Goal: Task Accomplishment & Management: Manage account settings

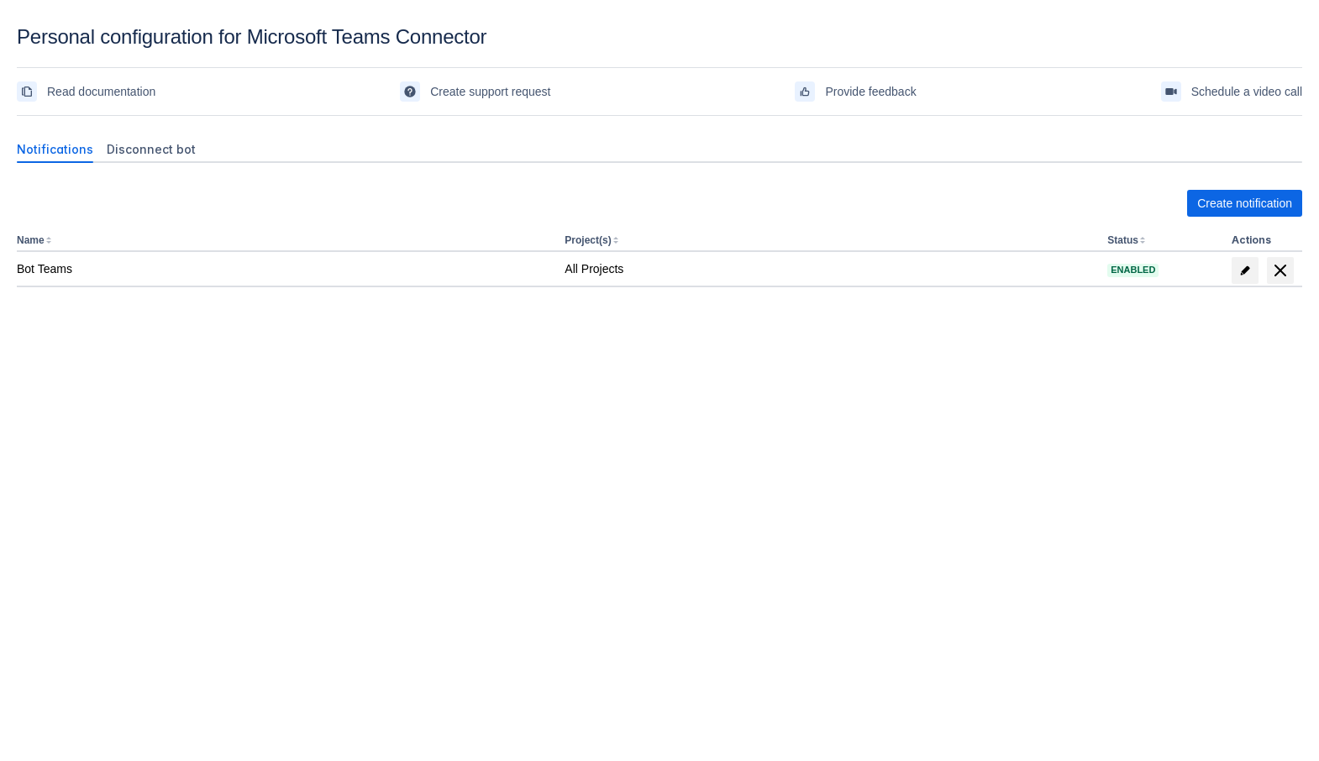
drag, startPoint x: 580, startPoint y: 522, endPoint x: 842, endPoint y: 352, distance: 312.2
click at [580, 522] on body "Personal configuration for Microsoft Teams Connector Read documentation Create …" at bounding box center [659, 405] width 1319 height 761
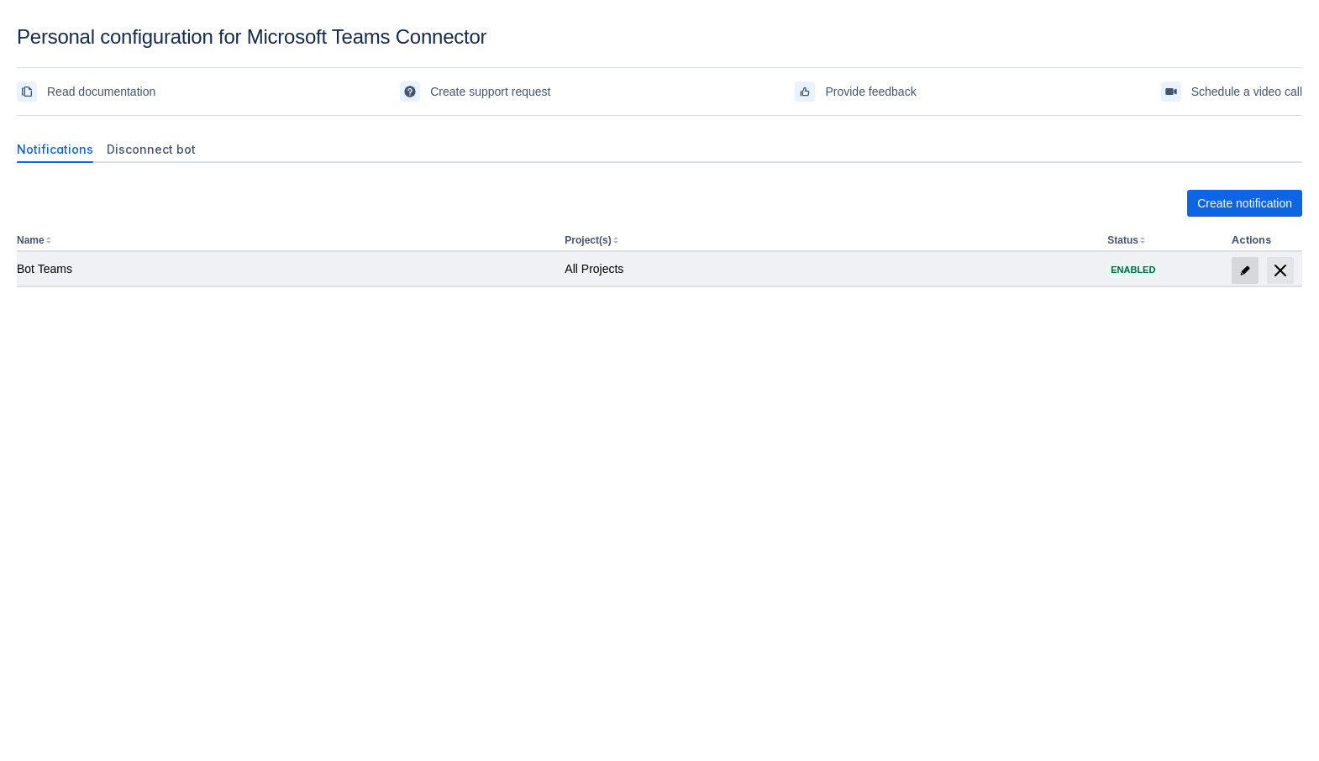
click at [1242, 276] on span "edit" at bounding box center [1244, 270] width 13 height 13
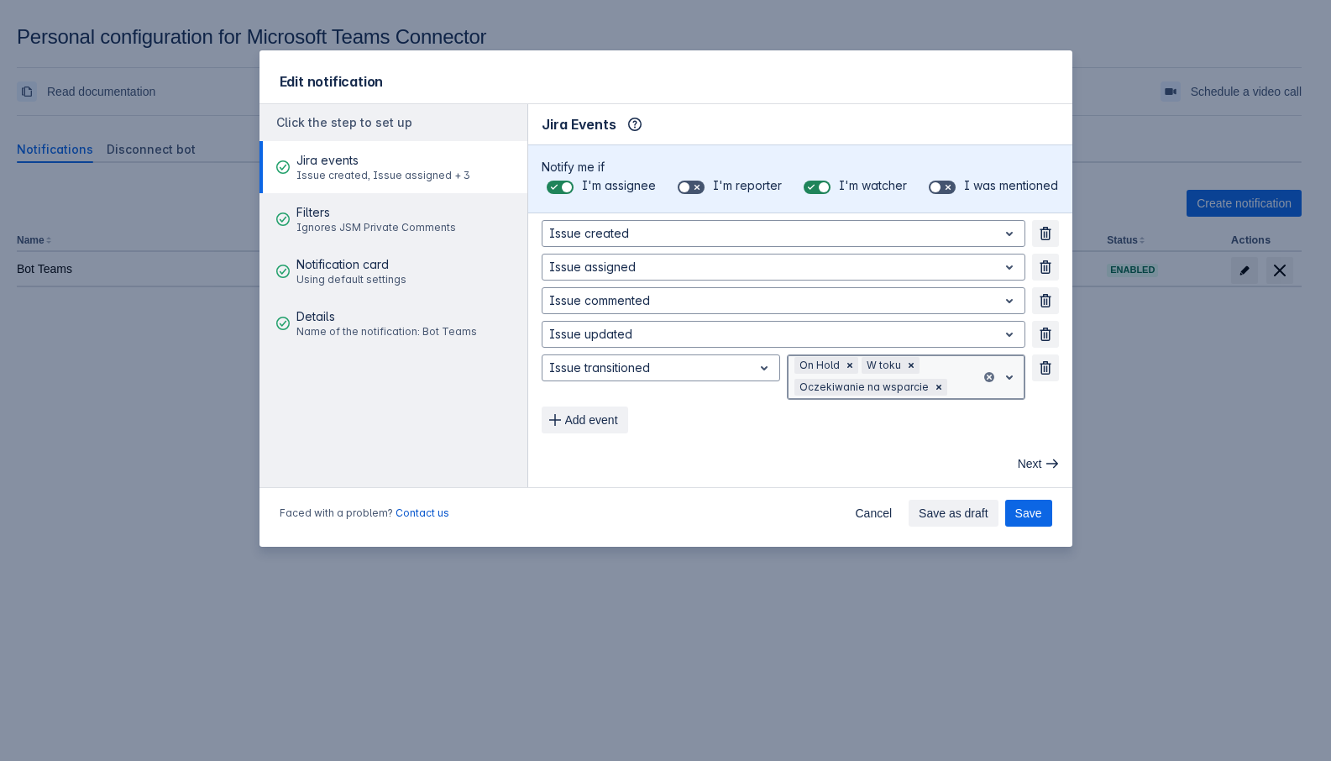
click at [1016, 381] on div "Issue created Remove Issue assigned Remove Issue commented Remove Issue updated…" at bounding box center [800, 326] width 517 height 213
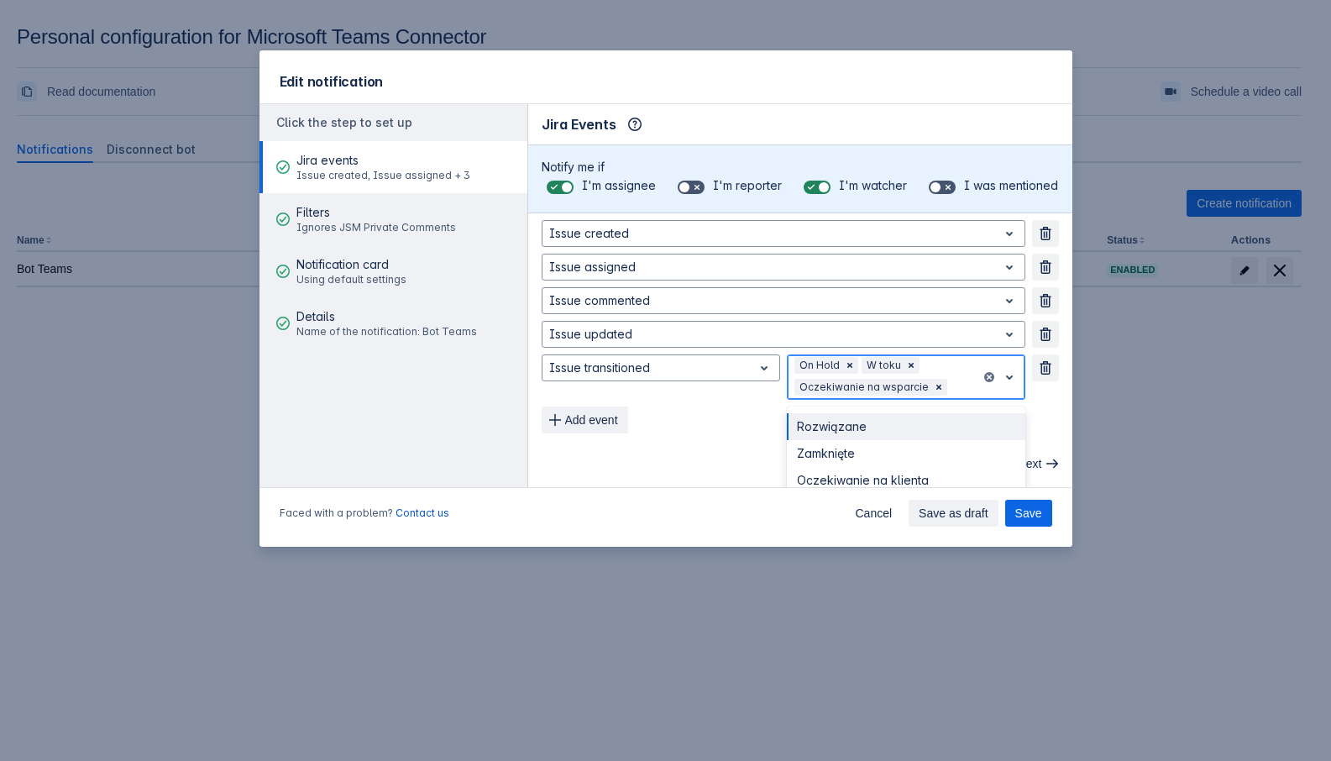
click at [833, 425] on div "Rozwiązane" at bounding box center [906, 426] width 239 height 27
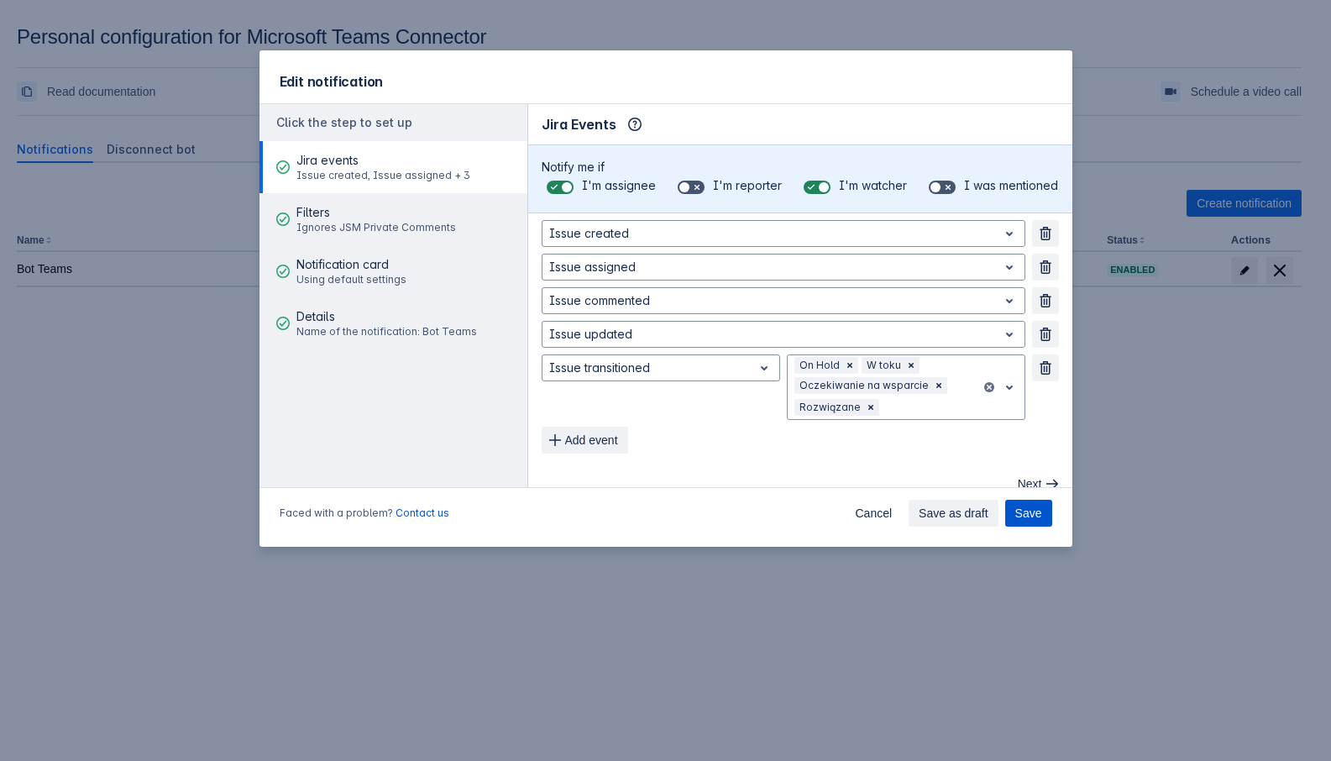
click at [1038, 518] on span "Save" at bounding box center [1029, 513] width 27 height 27
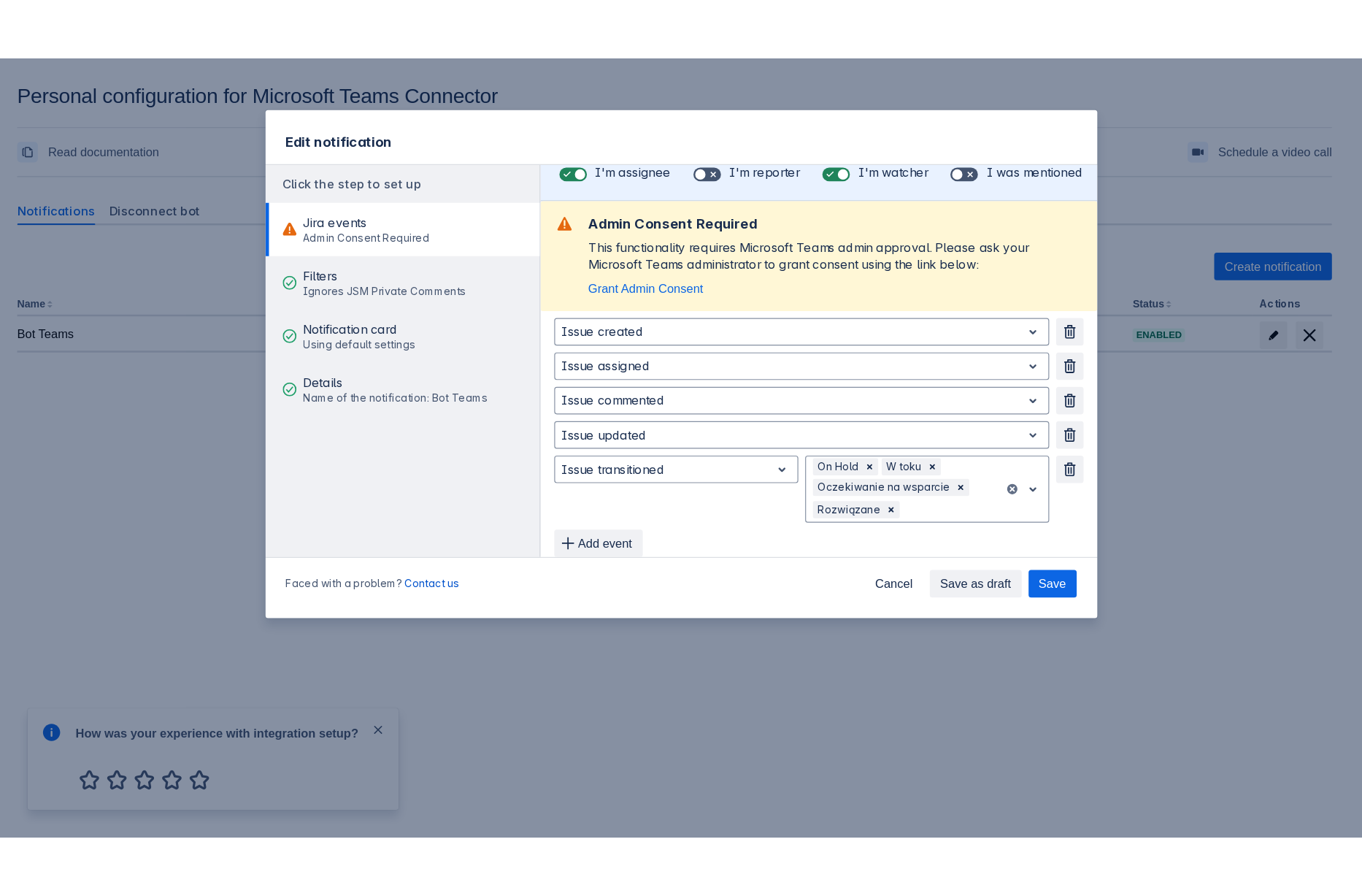
scroll to position [73, 0]
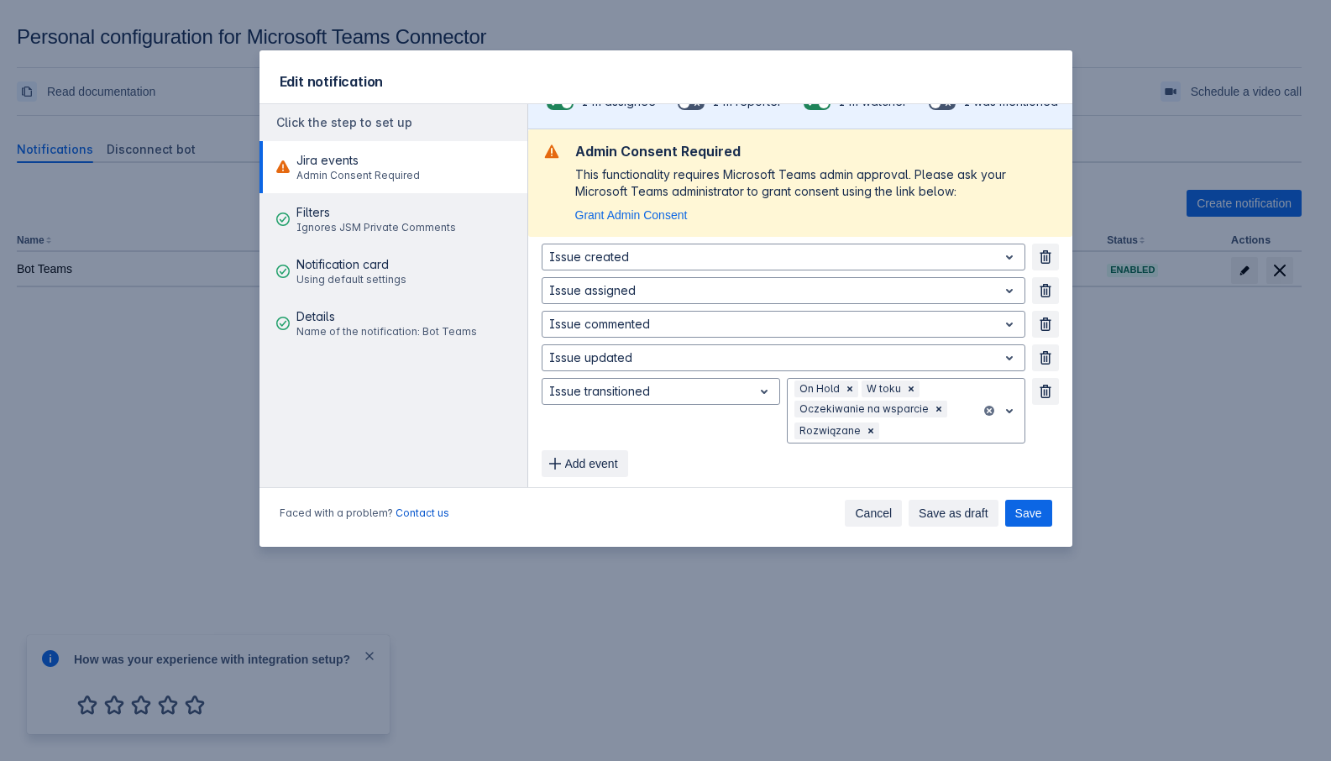
click at [874, 514] on span "Cancel" at bounding box center [873, 513] width 37 height 27
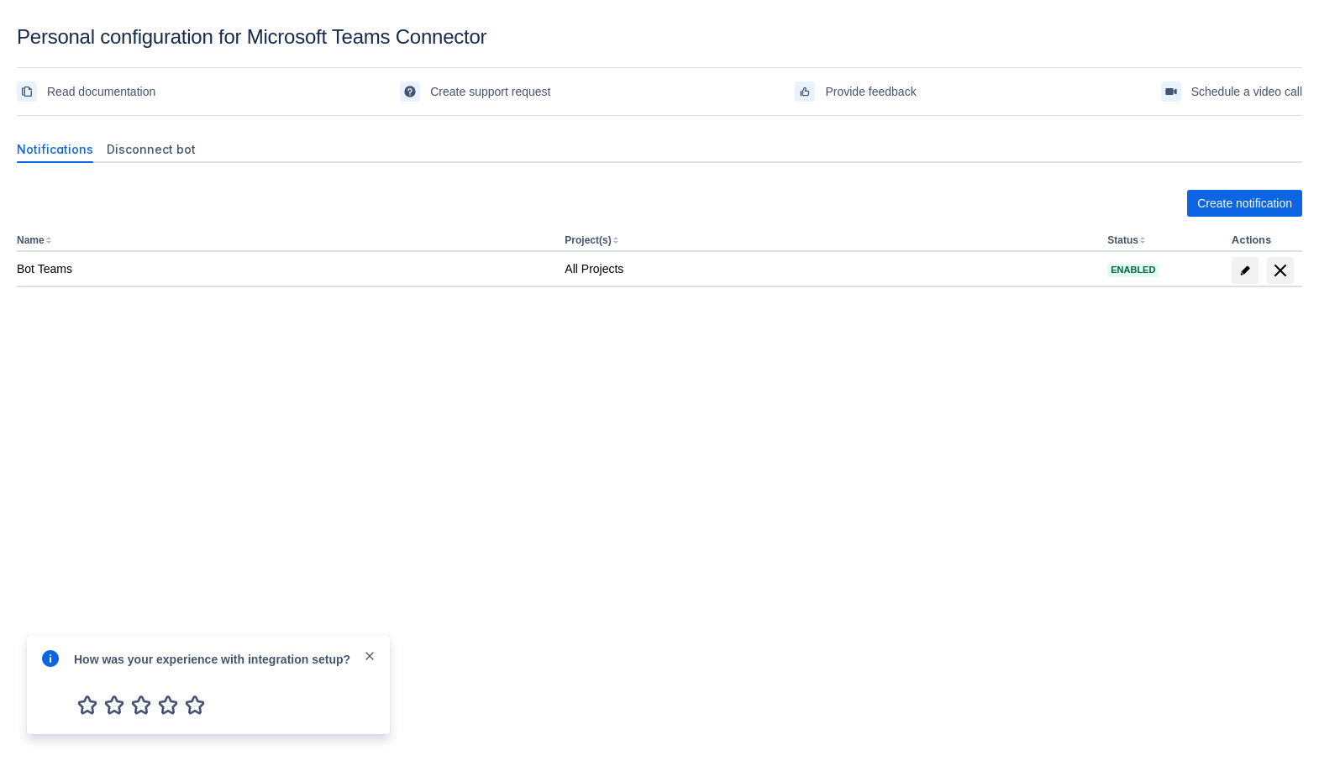
click at [375, 656] on span "close" at bounding box center [369, 655] width 13 height 13
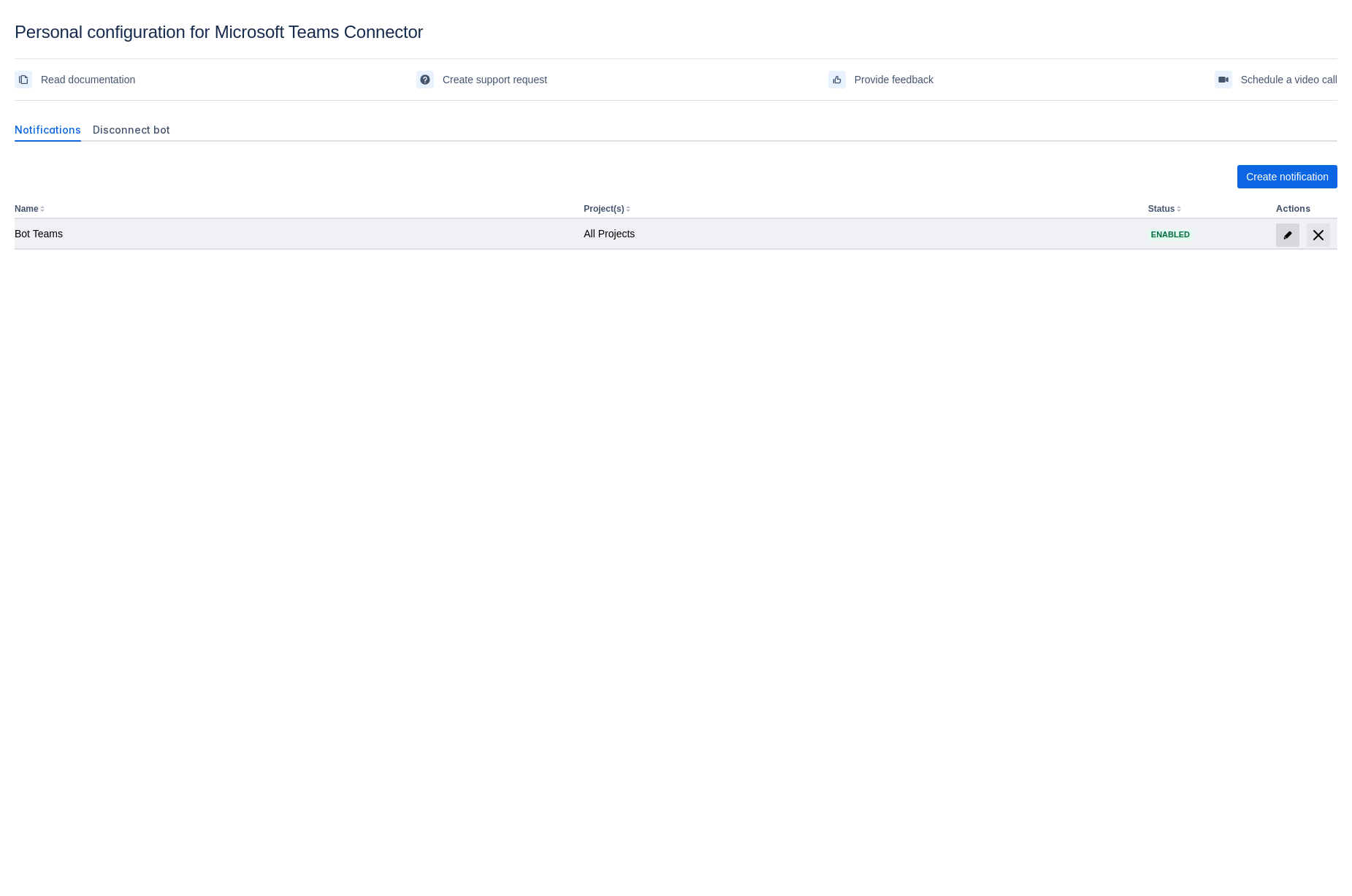
click at [1285, 230] on span "edit" at bounding box center [1287, 235] width 11 height 11
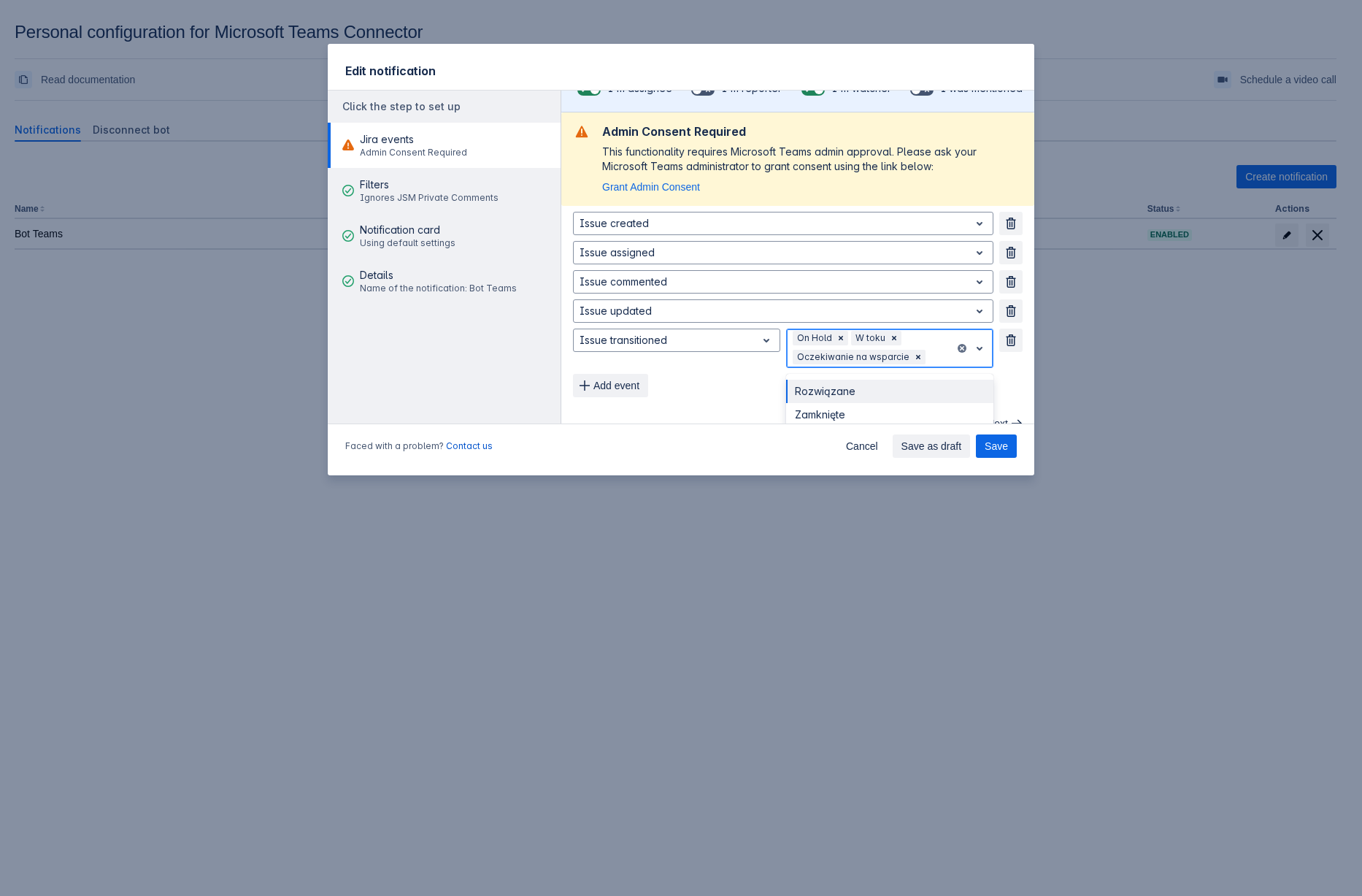
click at [955, 366] on div at bounding box center [974, 348] width 38 height 38
click at [856, 393] on div "Rozwiązane" at bounding box center [890, 391] width 208 height 23
click at [993, 444] on span "Save" at bounding box center [996, 446] width 23 height 23
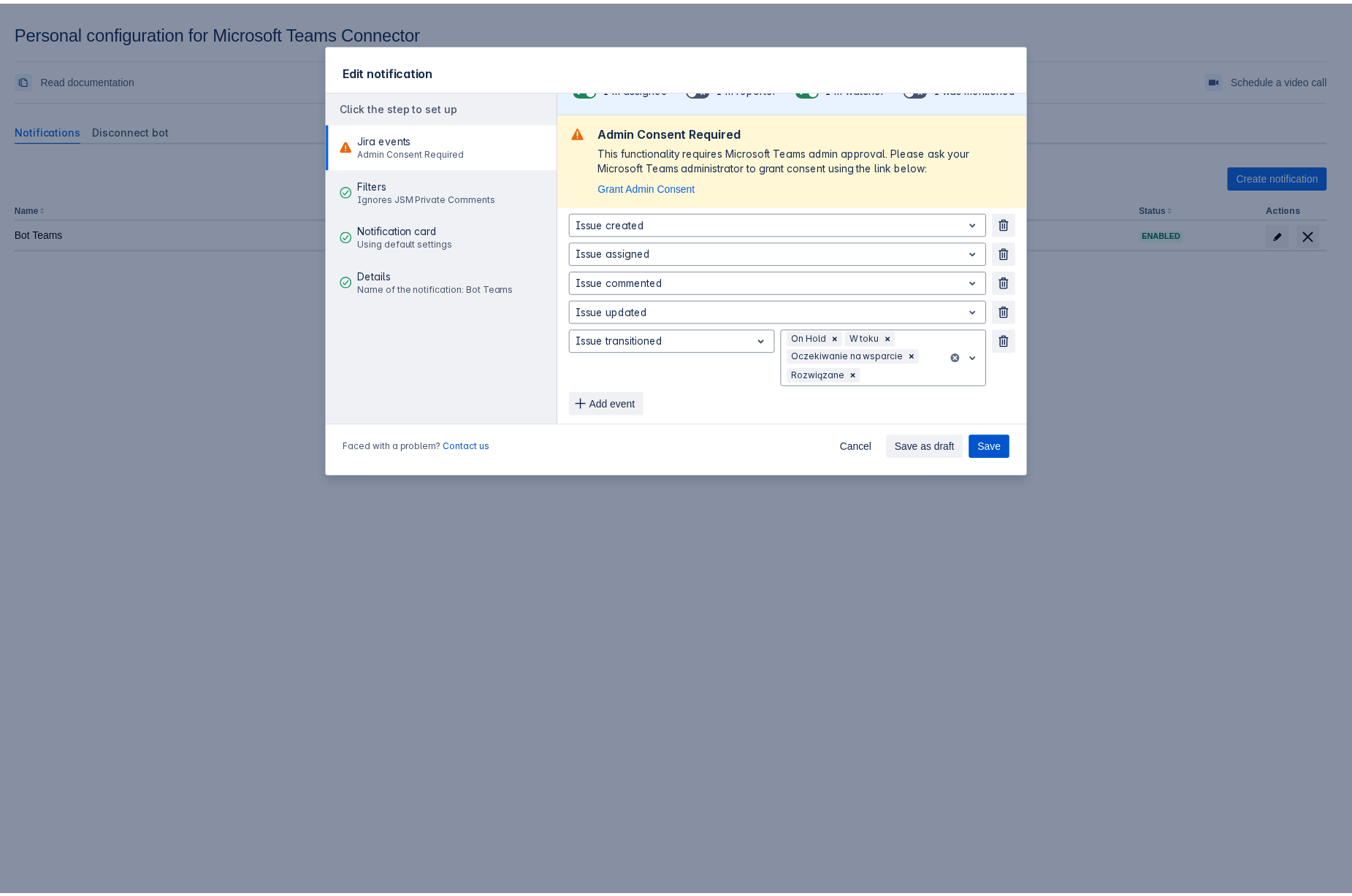
scroll to position [0, 0]
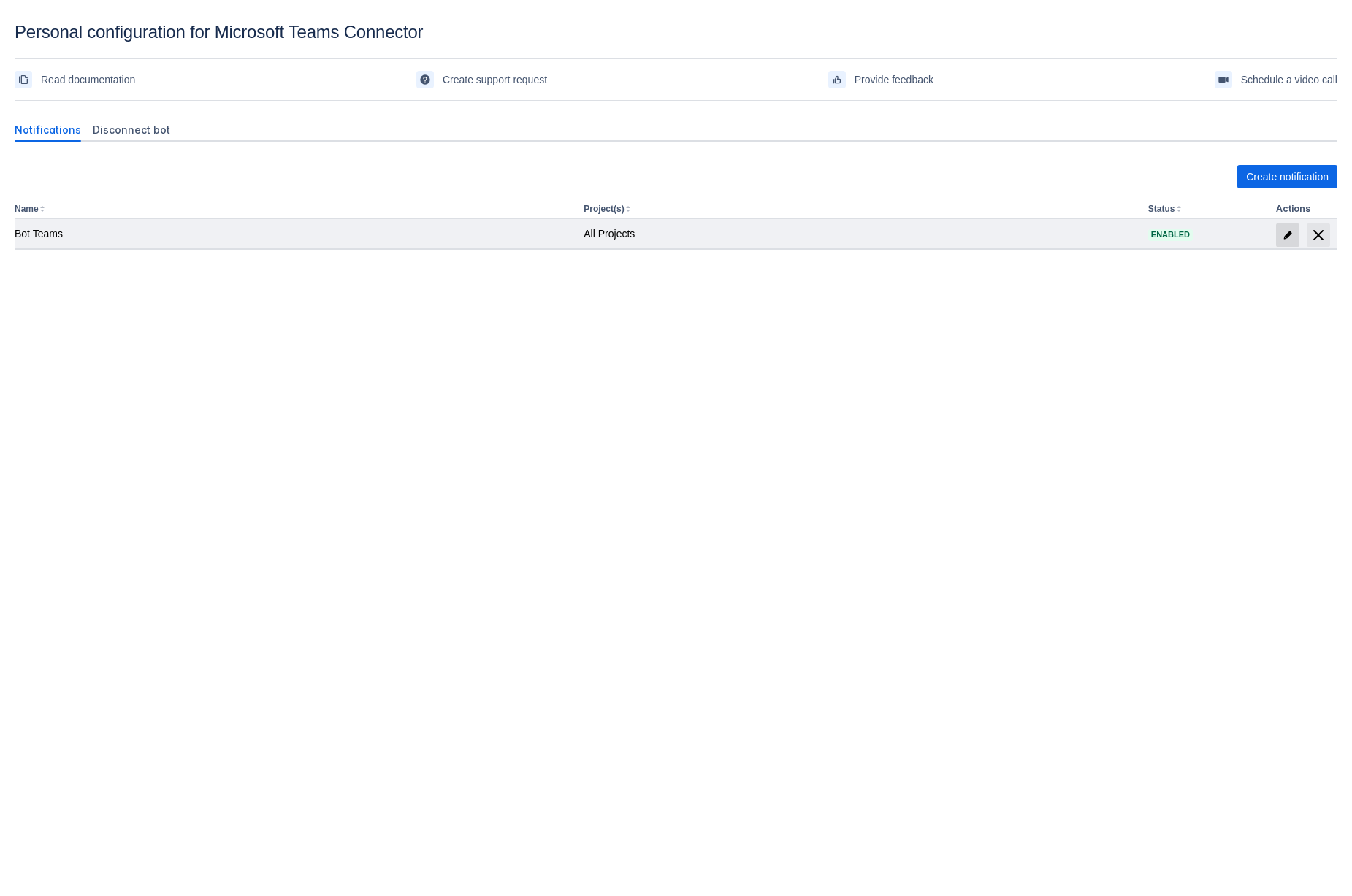
click at [1294, 240] on span at bounding box center [1287, 235] width 23 height 23
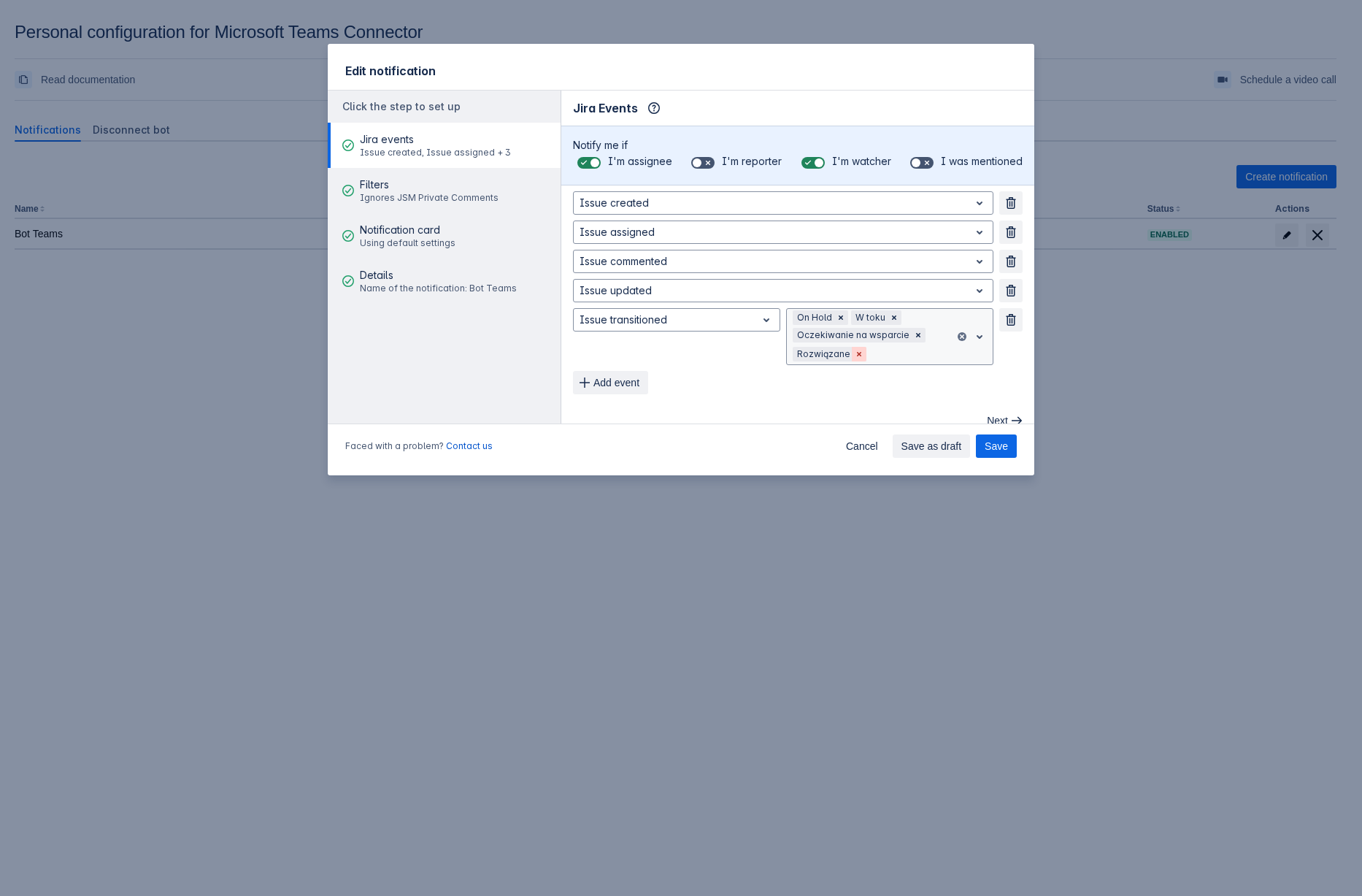
click at [854, 356] on span "Clear" at bounding box center [859, 354] width 11 height 11
click at [1007, 448] on span "Save" at bounding box center [996, 446] width 23 height 23
